Goal: Use online tool/utility: Utilize a website feature to perform a specific function

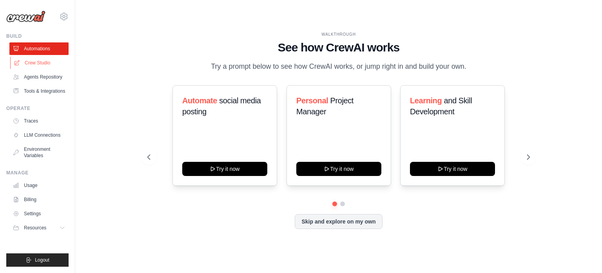
click at [48, 63] on link "Crew Studio" at bounding box center [39, 62] width 59 height 13
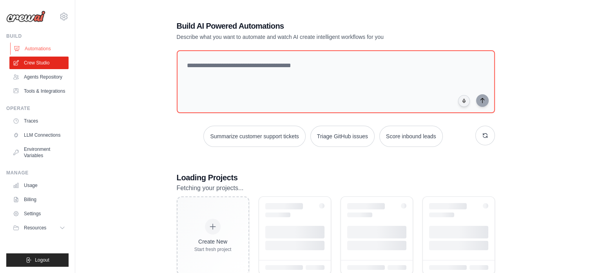
click at [37, 49] on link "Automations" at bounding box center [39, 48] width 59 height 13
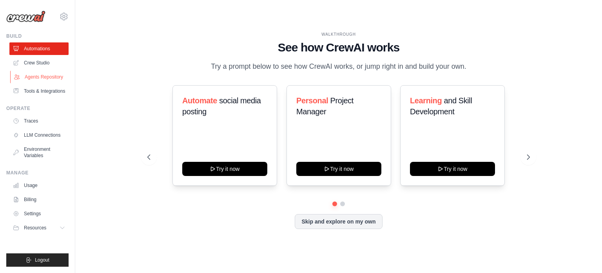
click at [41, 75] on link "Agents Repository" at bounding box center [39, 77] width 59 height 13
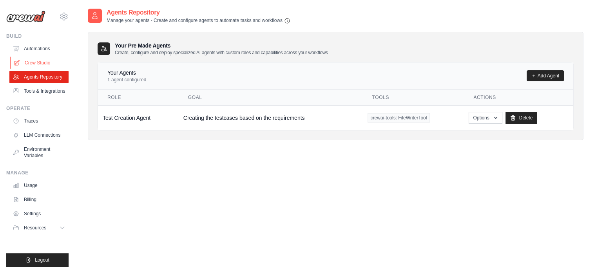
click at [42, 58] on link "Crew Studio" at bounding box center [39, 62] width 59 height 13
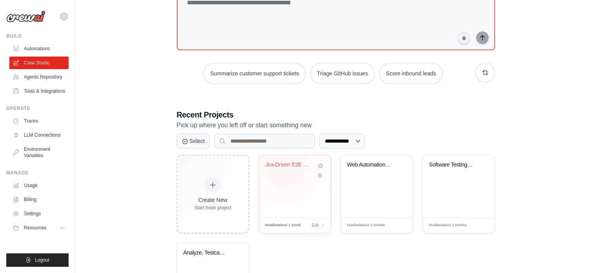
scroll to position [131, 0]
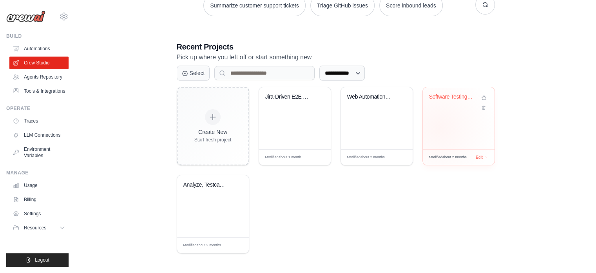
click at [439, 127] on div "Software Testing Automation Cycle" at bounding box center [459, 118] width 72 height 62
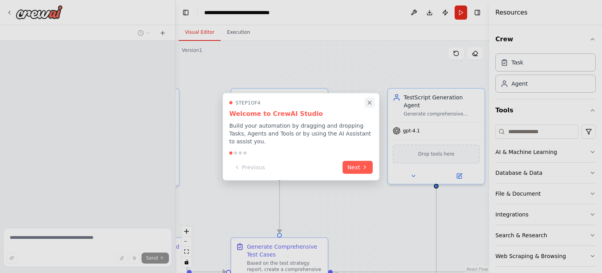
click at [369, 105] on icon "Close walkthrough" at bounding box center [369, 102] width 7 height 7
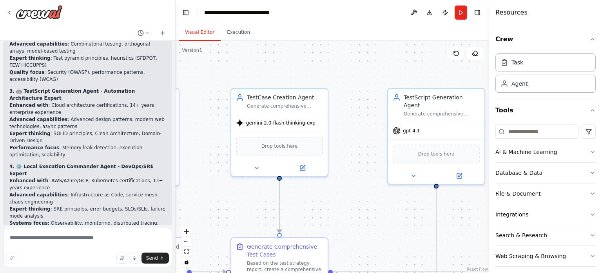
scroll to position [8069, 0]
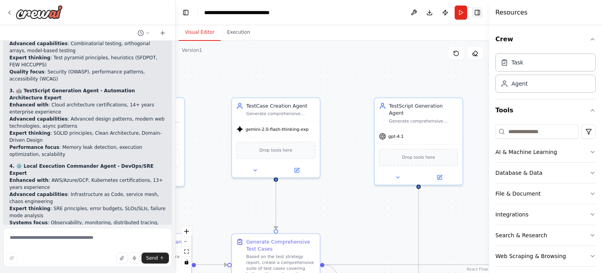
click at [475, 13] on button "Toggle Right Sidebar" at bounding box center [477, 12] width 11 height 11
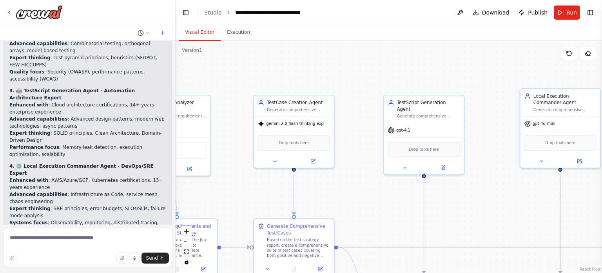
click at [188, 253] on icon "fit view" at bounding box center [186, 251] width 5 height 4
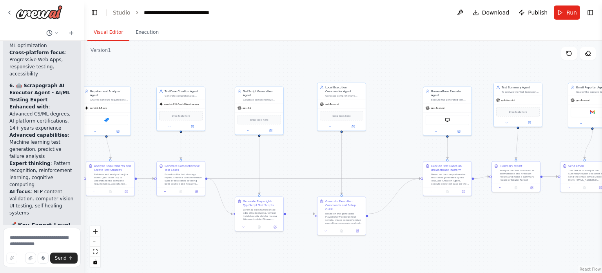
drag, startPoint x: 175, startPoint y: 54, endPoint x: 84, endPoint y: 61, distance: 91.6
click at [84, 61] on div "Hello! I'm the CrewAI assistant. What kind of automation do you want to build? …" at bounding box center [301, 136] width 602 height 273
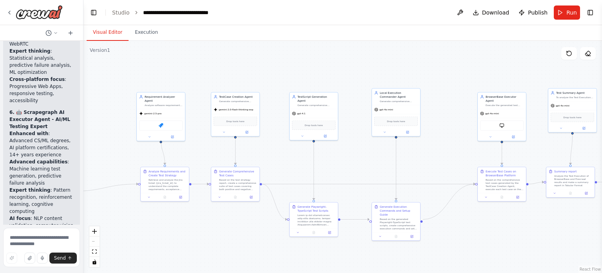
drag, startPoint x: 220, startPoint y: 66, endPoint x: 275, endPoint y: 72, distance: 55.6
click at [275, 72] on div ".deletable-edge-delete-btn { width: 20px; height: 20px; border: 0px solid #ffff…" at bounding box center [343, 157] width 519 height 232
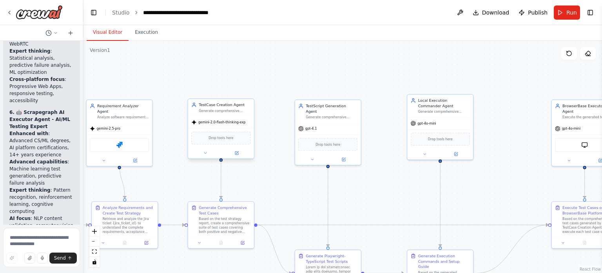
click at [223, 144] on div "Drop tools here" at bounding box center [221, 138] width 66 height 20
click at [222, 139] on span "Drop tools here" at bounding box center [221, 137] width 25 height 5
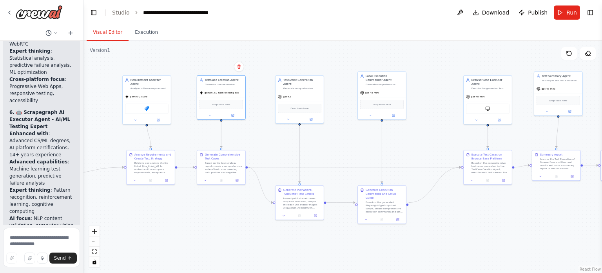
drag, startPoint x: 199, startPoint y: 167, endPoint x: 182, endPoint y: 138, distance: 33.8
click at [182, 138] on div ".deletable-edge-delete-btn { width: 20px; height: 20px; border: 0px solid #ffff…" at bounding box center [343, 157] width 519 height 232
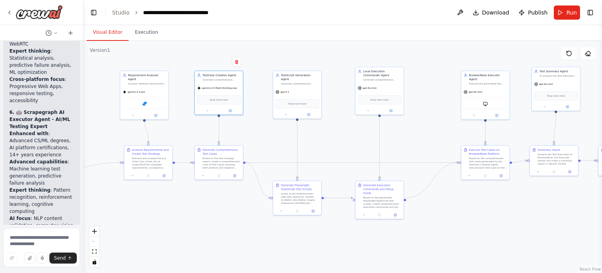
click at [96, 241] on div "React Flow controls" at bounding box center [94, 246] width 10 height 41
drag, startPoint x: 96, startPoint y: 241, endPoint x: 185, endPoint y: 225, distance: 90.5
click at [185, 225] on div ".deletable-edge-delete-btn { width: 20px; height: 20px; border: 0px solid #ffff…" at bounding box center [343, 157] width 519 height 232
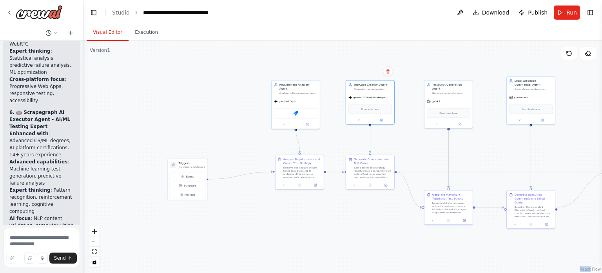
drag, startPoint x: 209, startPoint y: 229, endPoint x: 360, endPoint y: 238, distance: 151.6
click at [360, 238] on div ".deletable-edge-delete-btn { width: 20px; height: 20px; border: 0px solid #ffff…" at bounding box center [343, 157] width 519 height 232
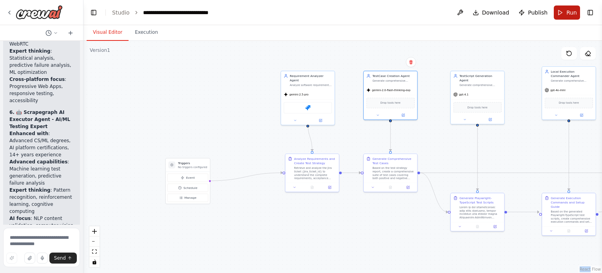
click at [564, 11] on button "Run" at bounding box center [567, 12] width 26 height 14
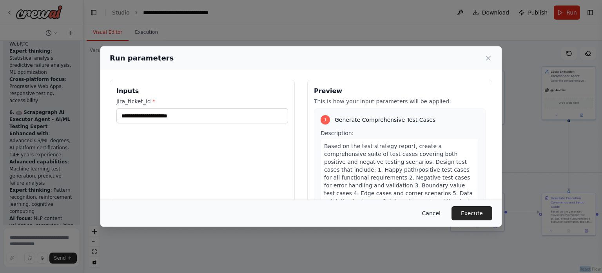
click at [433, 214] on button "Cancel" at bounding box center [431, 213] width 31 height 14
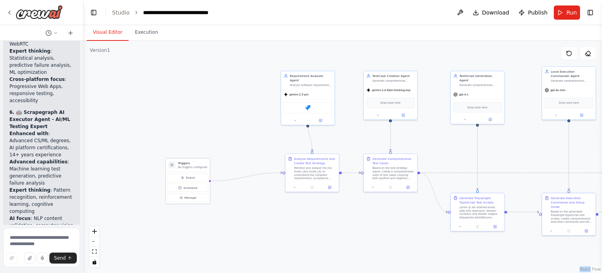
click at [190, 163] on h3 "Triggers" at bounding box center [192, 163] width 29 height 4
click at [190, 174] on button "Event" at bounding box center [187, 177] width 41 height 8
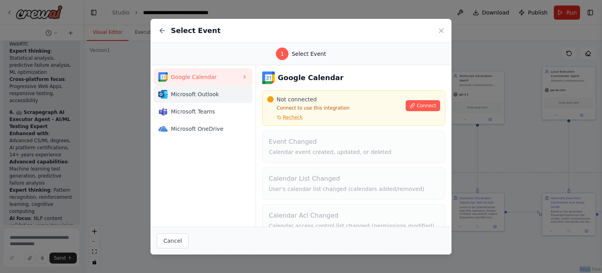
click at [216, 95] on span "Microsoft Outlook" at bounding box center [206, 94] width 71 height 8
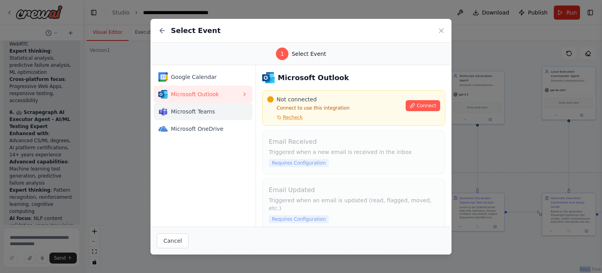
click at [206, 111] on span "Microsoft Teams" at bounding box center [206, 111] width 71 height 8
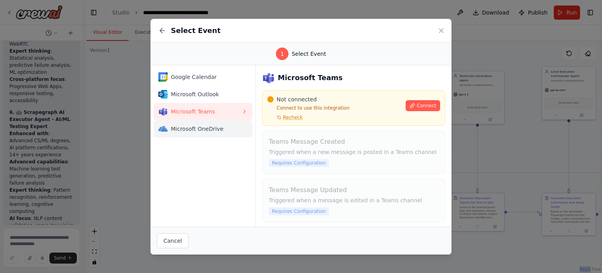
click at [215, 129] on span "Microsoft OneDrive" at bounding box center [206, 129] width 71 height 8
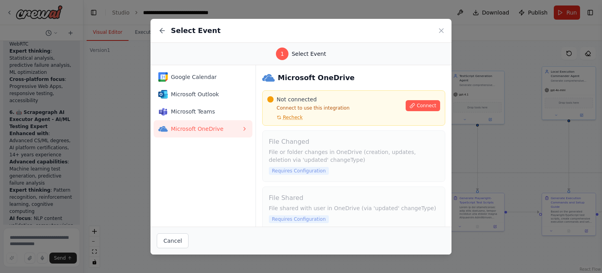
click at [445, 29] on div "Select Event" at bounding box center [301, 31] width 301 height 24
click at [441, 30] on icon at bounding box center [442, 31] width 4 height 4
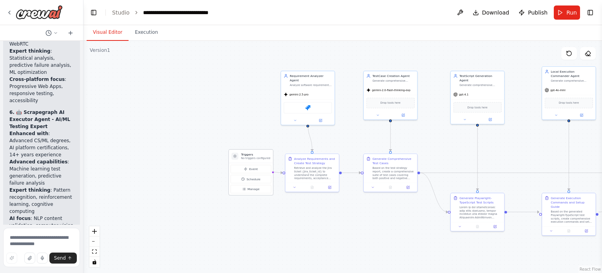
drag, startPoint x: 197, startPoint y: 164, endPoint x: 267, endPoint y: 154, distance: 70.9
click at [267, 154] on h3 "Triggers" at bounding box center [255, 154] width 29 height 4
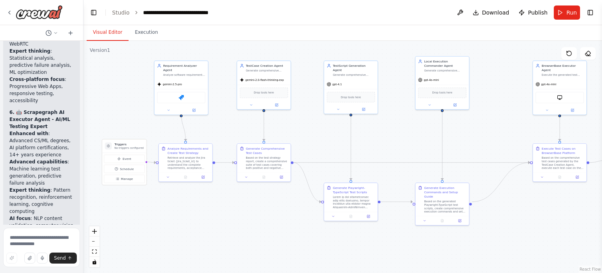
drag, startPoint x: 242, startPoint y: 131, endPoint x: 142, endPoint y: 116, distance: 102.0
click at [142, 116] on div ".deletable-edge-delete-btn { width: 20px; height: 20px; border: 0px solid #ffff…" at bounding box center [343, 157] width 519 height 232
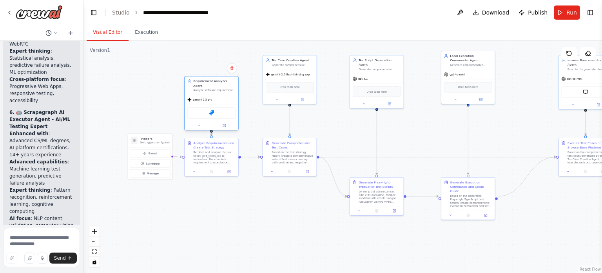
drag, startPoint x: 203, startPoint y: 64, endPoint x: 207, endPoint y: 87, distance: 23.5
click at [207, 89] on div "Analyze software requirements from Jira user stories and generate comprehensive…" at bounding box center [214, 91] width 42 height 4
drag, startPoint x: 288, startPoint y: 64, endPoint x: 288, endPoint y: 89, distance: 25.1
click at [288, 89] on div "TestCase Creation Agent Generate comprehensive maximum possible testcases in we…" at bounding box center [290, 83] width 54 height 14
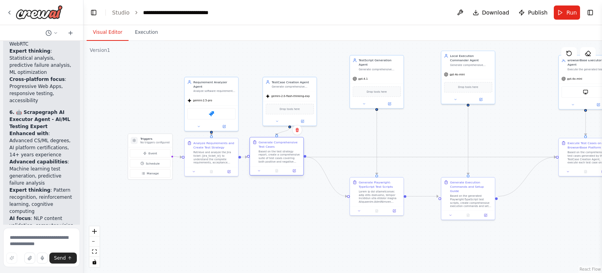
drag, startPoint x: 301, startPoint y: 147, endPoint x: 287, endPoint y: 148, distance: 13.8
click at [287, 148] on div "Generate Comprehensive Test Cases" at bounding box center [280, 144] width 42 height 9
drag, startPoint x: 292, startPoint y: 84, endPoint x: 279, endPoint y: 87, distance: 13.3
click at [279, 87] on div "TestCase Creation Agent Generate comprehensive maximum possible testcases in we…" at bounding box center [280, 87] width 42 height 9
drag, startPoint x: 373, startPoint y: 182, endPoint x: 349, endPoint y: 180, distance: 24.4
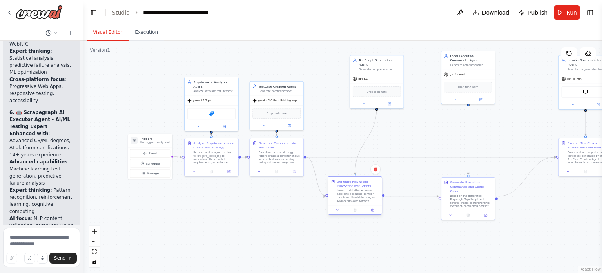
click at [349, 180] on div "Generate Playwright-TypeScript Test Scripts" at bounding box center [358, 183] width 42 height 9
drag, startPoint x: 378, startPoint y: 62, endPoint x: 354, endPoint y: 91, distance: 37.6
click at [354, 93] on div "Generate comprehensive automated test scripts in Playwright-TypeScript format b…" at bounding box center [358, 95] width 42 height 4
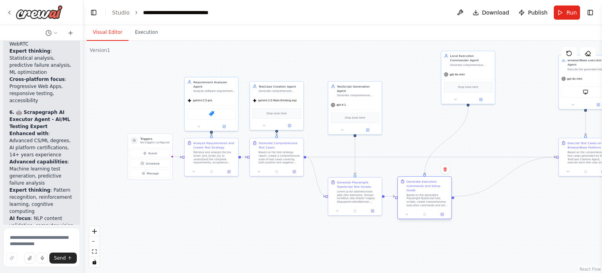
drag, startPoint x: 468, startPoint y: 197, endPoint x: 422, endPoint y: 198, distance: 46.3
click at [422, 198] on div "Based on the generated Playwright-TypeScript test scripts, create comprehensive…" at bounding box center [428, 200] width 42 height 14
drag, startPoint x: 465, startPoint y: 62, endPoint x: 414, endPoint y: 97, distance: 60.9
click at [414, 97] on div "Local Execution Commander Agent Generate comprehensive execution commands and s…" at bounding box center [421, 90] width 54 height 18
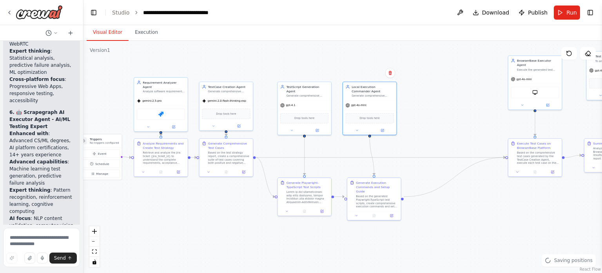
drag, startPoint x: 505, startPoint y: 210, endPoint x: 415, endPoint y: 205, distance: 90.3
click at [415, 205] on div ".deletable-edge-delete-btn { width: 20px; height: 20px; border: 0px solid #ffff…" at bounding box center [343, 157] width 519 height 232
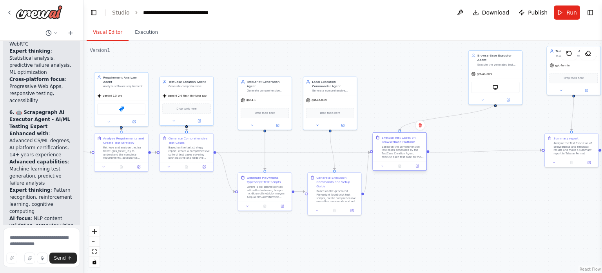
drag, startPoint x: 493, startPoint y: 148, endPoint x: 395, endPoint y: 149, distance: 98.0
click at [395, 149] on div "Based on the comprehensive test cases generated by the TestCase Creation Agent,…" at bounding box center [403, 152] width 42 height 14
drag, startPoint x: 500, startPoint y: 61, endPoint x: 395, endPoint y: 84, distance: 107.7
click at [395, 84] on div "BrowserBase Executor Agent Execute the generated test cases on Scrapegraph plat…" at bounding box center [400, 80] width 54 height 18
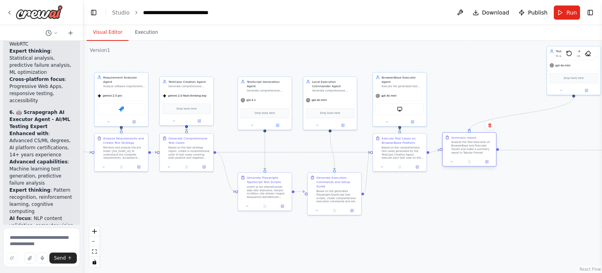
drag, startPoint x: 566, startPoint y: 144, endPoint x: 458, endPoint y: 145, distance: 108.6
click at [458, 145] on div "Analyze the Test Execution of BrowserBase and Firecrawl results and make a summ…" at bounding box center [472, 147] width 42 height 14
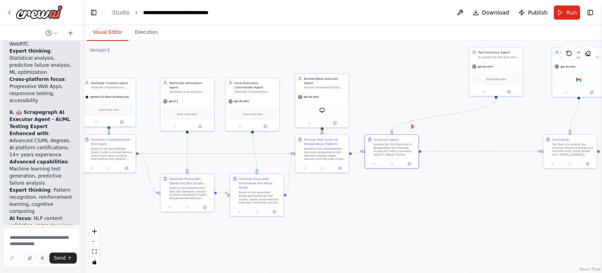
drag, startPoint x: 465, startPoint y: 218, endPoint x: 475, endPoint y: 91, distance: 128.2
click at [449, 130] on div ".deletable-edge-delete-btn { width: 20px; height: 20px; border: 0px solid #ffff…" at bounding box center [343, 157] width 519 height 232
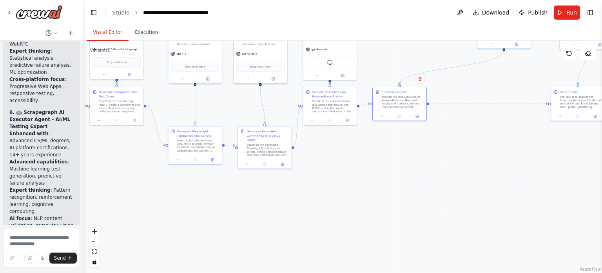
drag, startPoint x: 438, startPoint y: 156, endPoint x: 362, endPoint y: 220, distance: 99.3
click at [362, 220] on div ".deletable-edge-delete-btn { width: 20px; height: 20px; border: 0px solid #ffff…" at bounding box center [343, 157] width 519 height 232
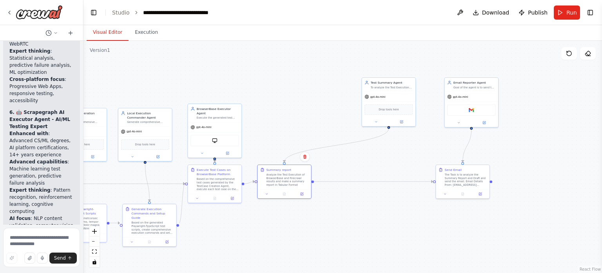
drag, startPoint x: 435, startPoint y: 186, endPoint x: 341, endPoint y: 242, distance: 109.7
click at [341, 242] on div ".deletable-edge-delete-btn { width: 20px; height: 20px; border: 0px solid #ffff…" at bounding box center [343, 157] width 519 height 232
drag, startPoint x: 389, startPoint y: 89, endPoint x: 282, endPoint y: 115, distance: 109.7
click at [282, 115] on div "Test Summary Agent To analyze the Test Execution results from BrowserBase and F…" at bounding box center [283, 110] width 54 height 14
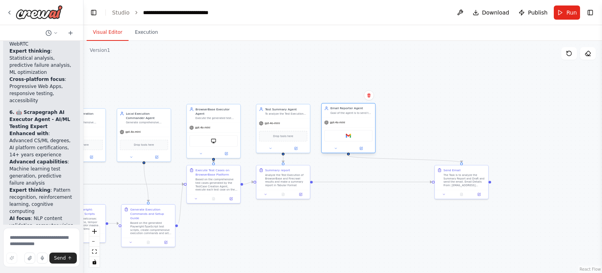
drag, startPoint x: 471, startPoint y: 93, endPoint x: 343, endPoint y: 119, distance: 129.6
click at [343, 119] on div "gpt-4o-mini" at bounding box center [349, 122] width 54 height 9
drag, startPoint x: 469, startPoint y: 182, endPoint x: 348, endPoint y: 182, distance: 120.8
click at [348, 182] on div "The Task is to analyze the Summary Report and Draft and send the email. Email D…" at bounding box center [352, 179] width 42 height 14
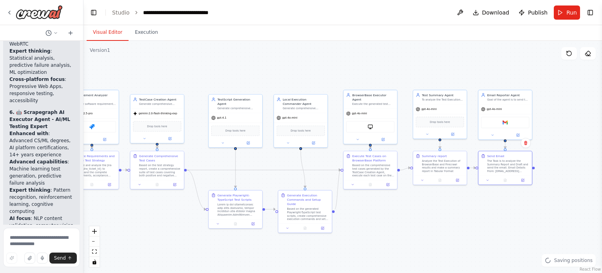
drag, startPoint x: 445, startPoint y: 194, endPoint x: 602, endPoint y: 181, distance: 157.4
click at [602, 181] on div "Hello! I'm the CrewAI assistant. What kind of automation do you want to build? …" at bounding box center [301, 136] width 602 height 273
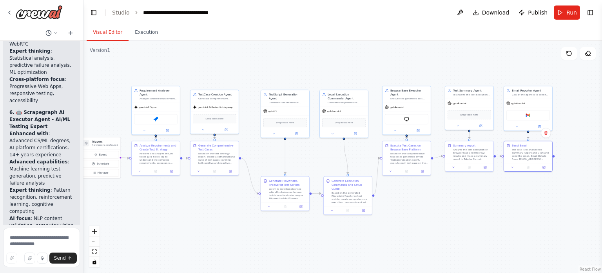
drag, startPoint x: 444, startPoint y: 240, endPoint x: 472, endPoint y: 221, distance: 34.4
click at [472, 221] on div ".deletable-edge-delete-btn { width: 20px; height: 20px; border: 0px solid #ffff…" at bounding box center [343, 157] width 519 height 232
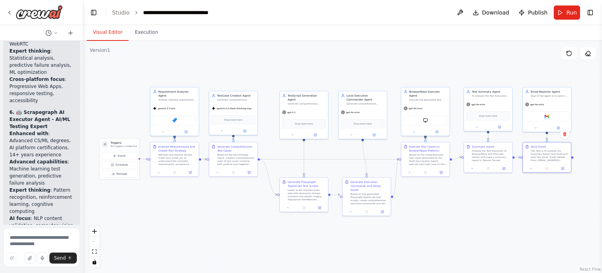
drag, startPoint x: 430, startPoint y: 210, endPoint x: 450, endPoint y: 212, distance: 19.7
click at [450, 212] on div ".deletable-edge-delete-btn { width: 20px; height: 20px; border: 0px solid #ffff…" at bounding box center [343, 157] width 519 height 232
click at [428, 117] on div "BrowserbaseLoadTool" at bounding box center [426, 121] width 44 height 10
